Goal: Task Accomplishment & Management: Complete application form

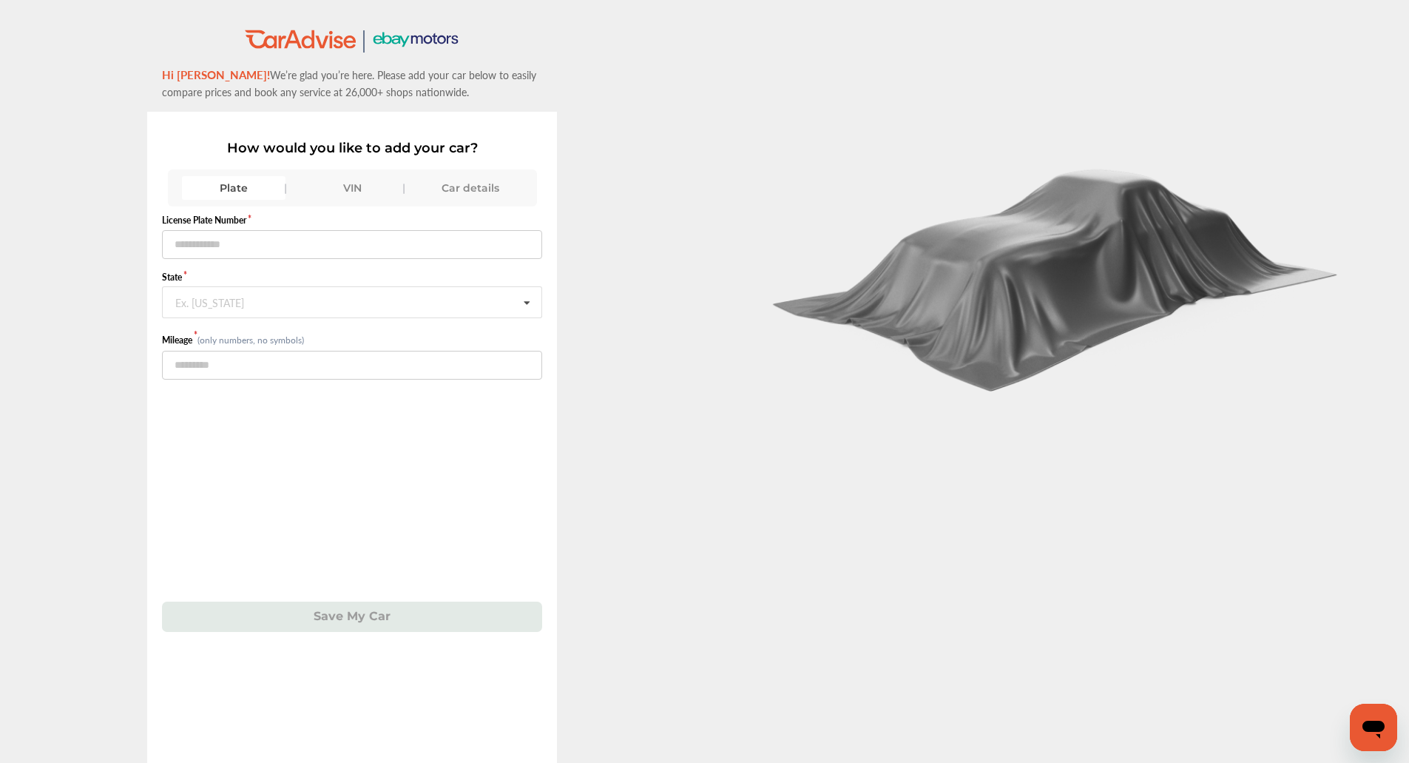
click at [362, 192] on div "VIN" at bounding box center [352, 188] width 104 height 24
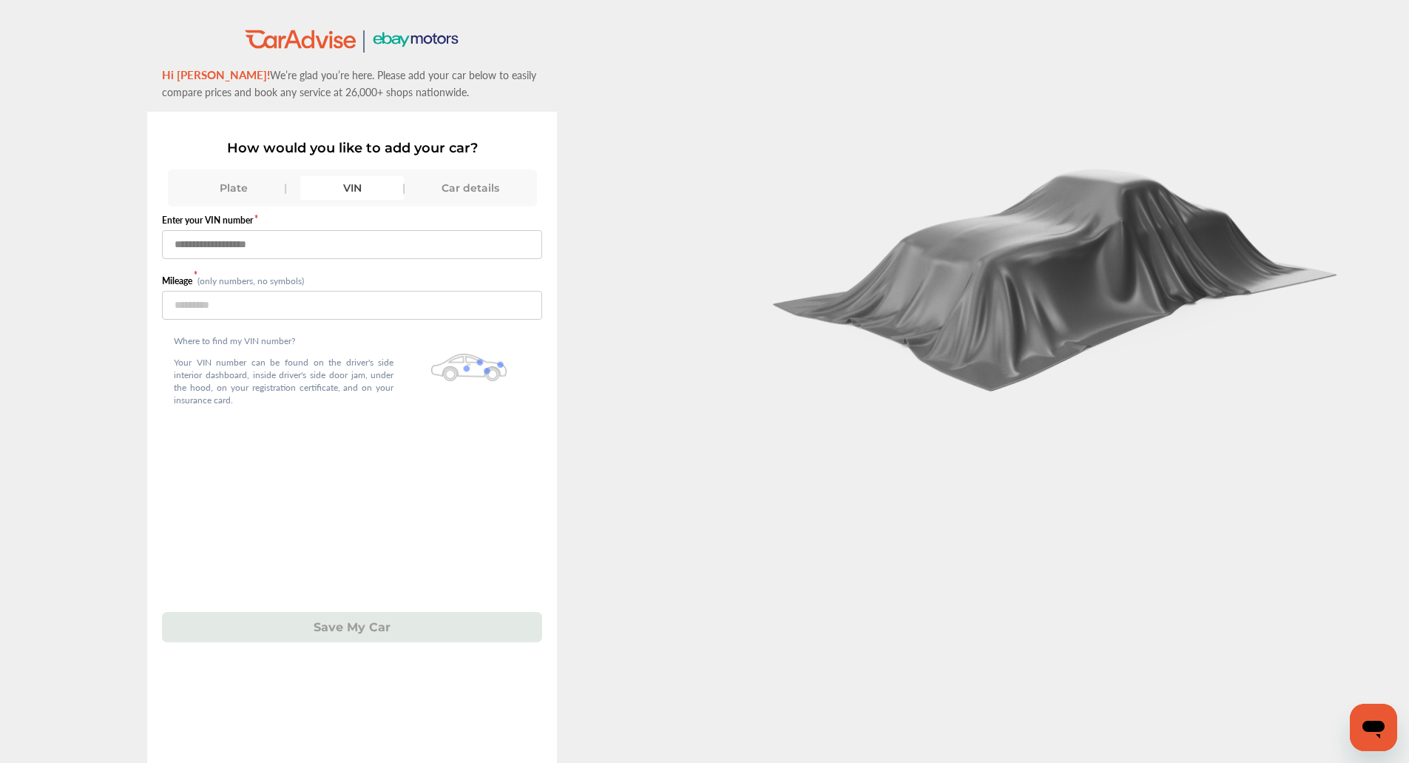
click at [332, 249] on input "text" at bounding box center [352, 244] width 380 height 29
type input "*"
click at [369, 249] on input "text" at bounding box center [352, 244] width 380 height 29
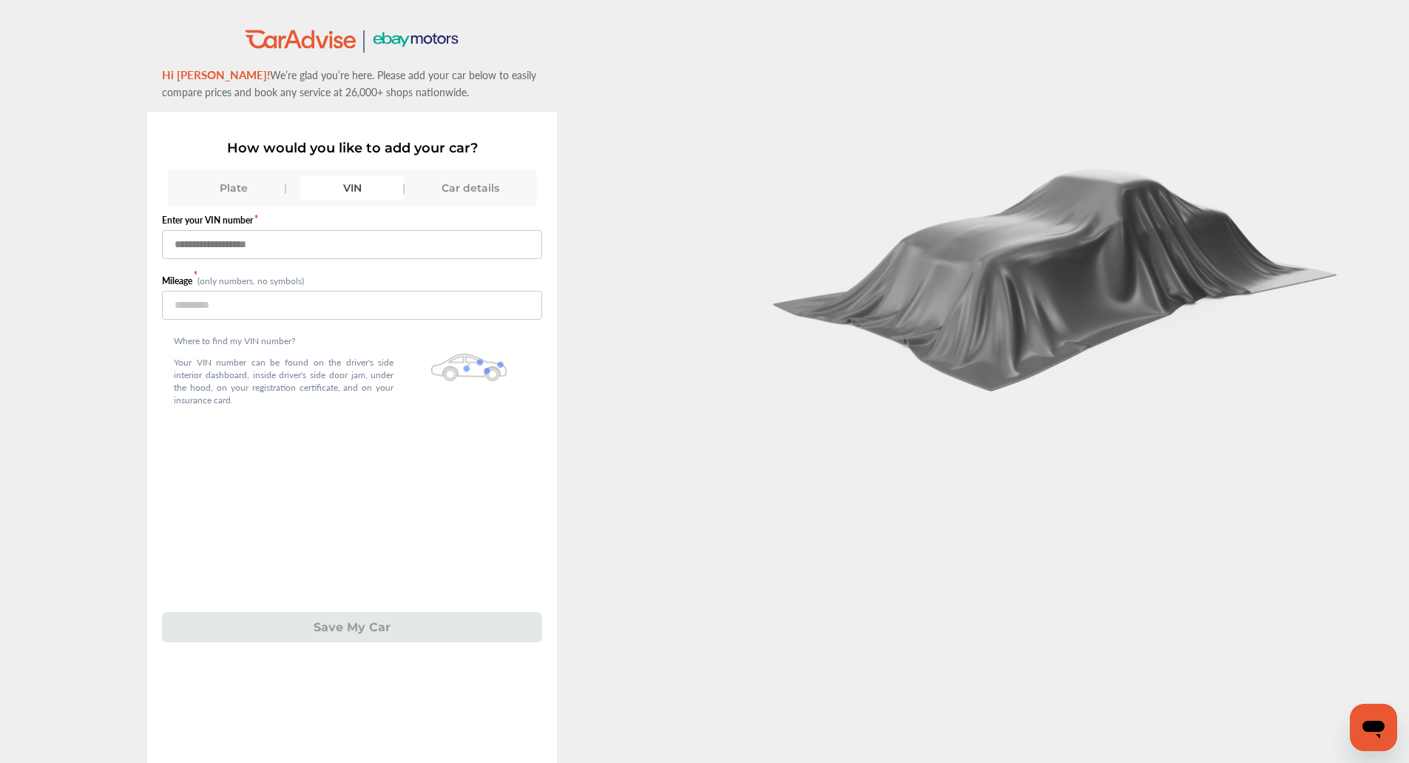
click at [322, 248] on input "text" at bounding box center [352, 244] width 380 height 29
type input "*"
type input "**********"
click at [313, 311] on input "number" at bounding box center [352, 305] width 380 height 29
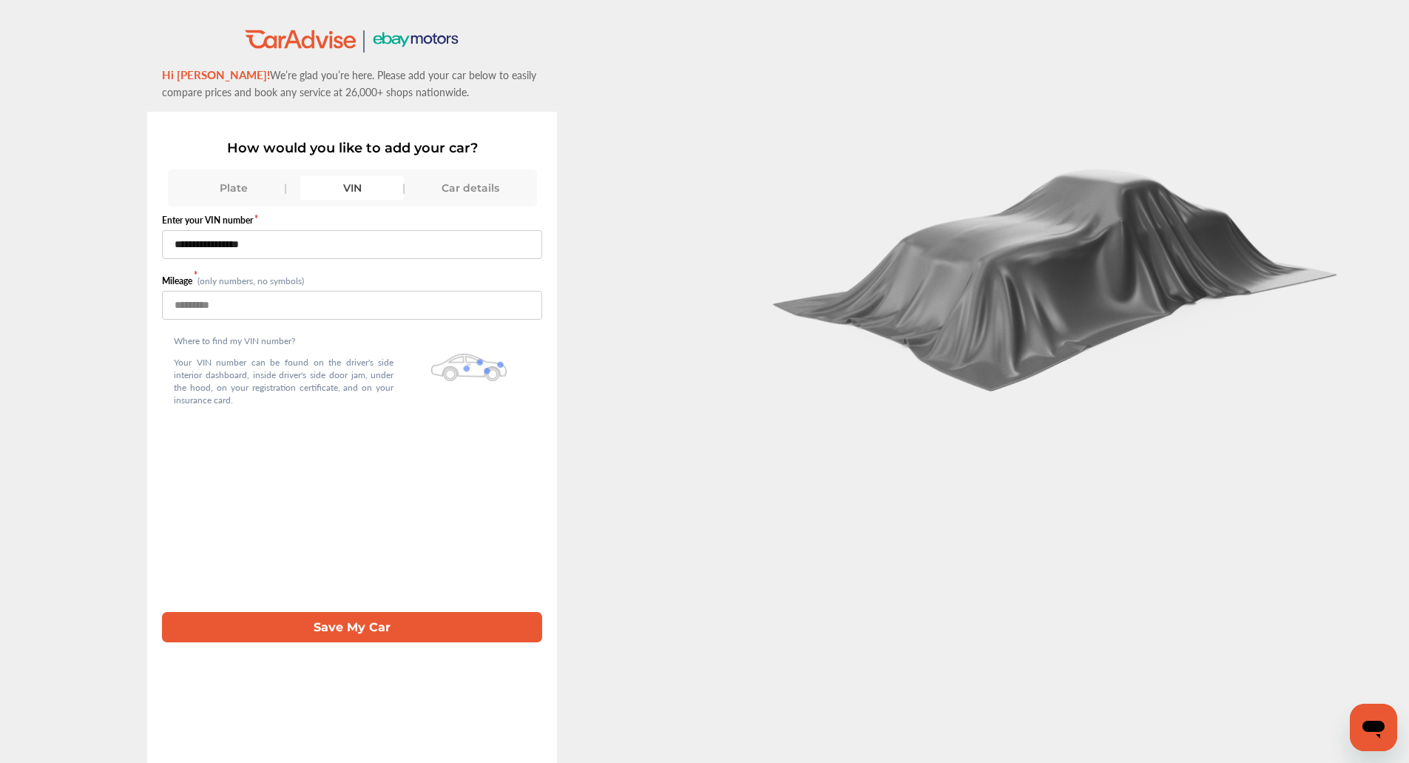
type input "******"
click at [343, 618] on button "Save My Car" at bounding box center [352, 627] width 380 height 30
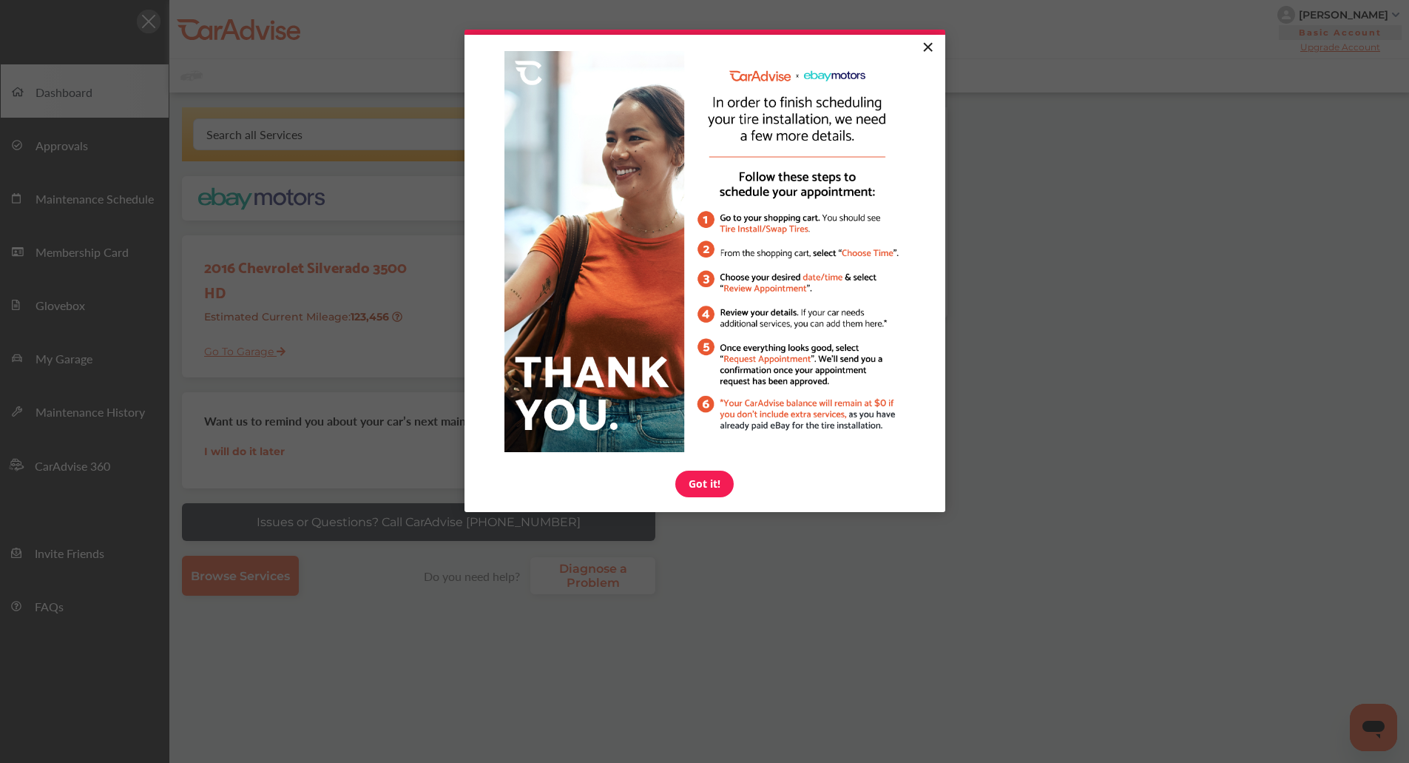
click at [927, 47] on link "×" at bounding box center [928, 48] width 26 height 27
